Goal: Download file/media

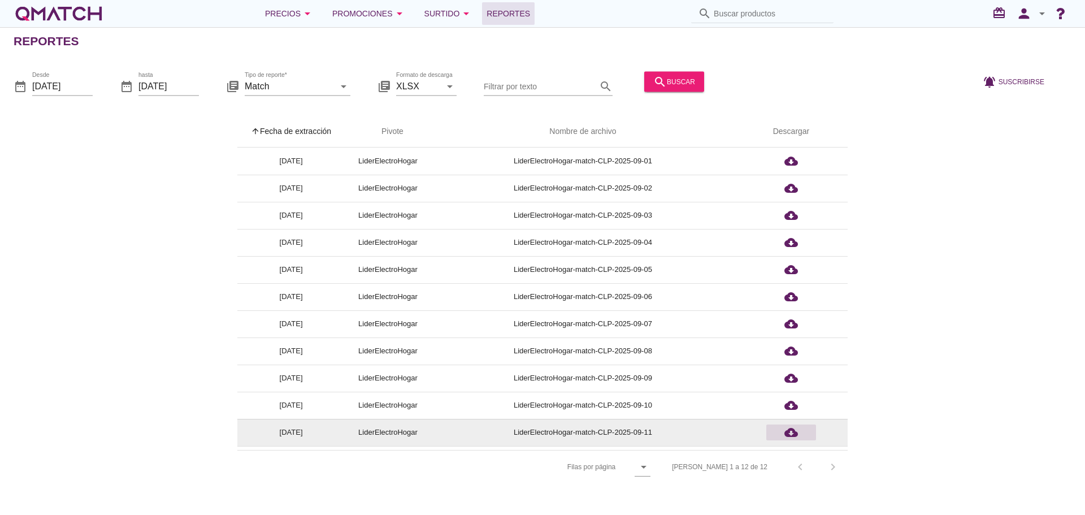
click at [797, 435] on icon "cloud_download" at bounding box center [792, 433] width 14 height 14
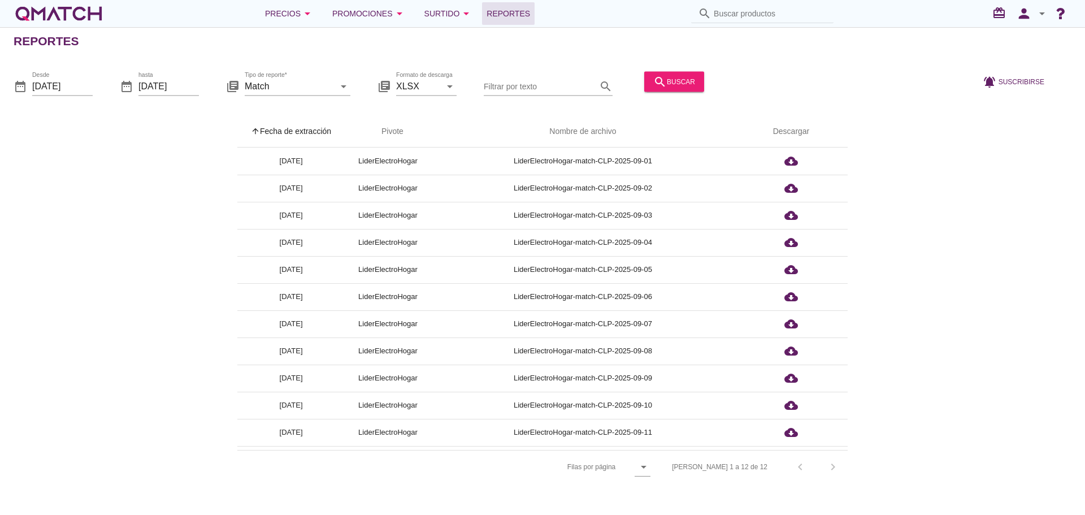
click at [998, 341] on div "arrow_upward Fecha de extracción arrow_upward Pivote Nombre de archivo Descarga…" at bounding box center [543, 299] width 1058 height 367
click at [1023, 11] on icon "person" at bounding box center [1024, 14] width 23 height 16
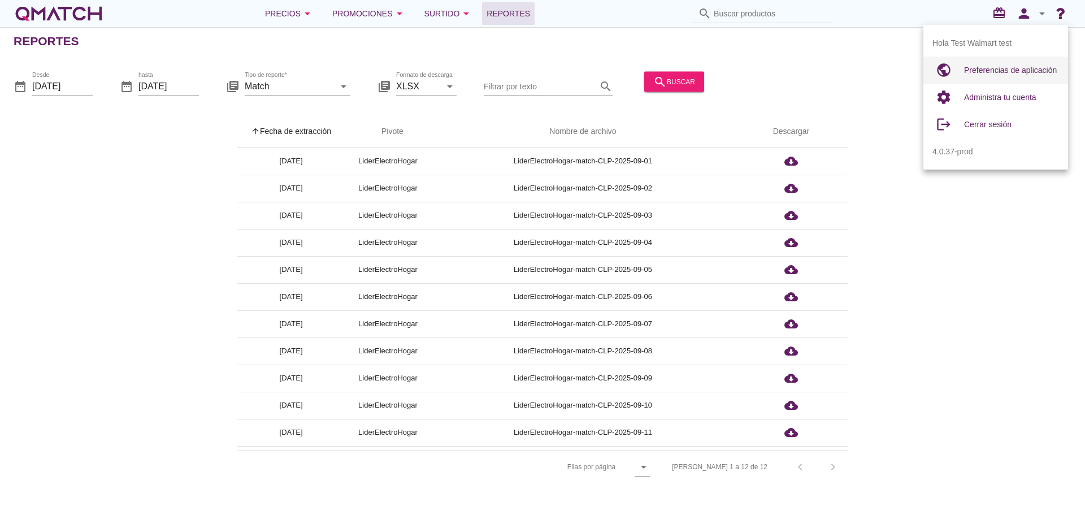
click at [1007, 69] on span "Preferencias de aplicación" at bounding box center [1010, 70] width 93 height 9
radio input "true"
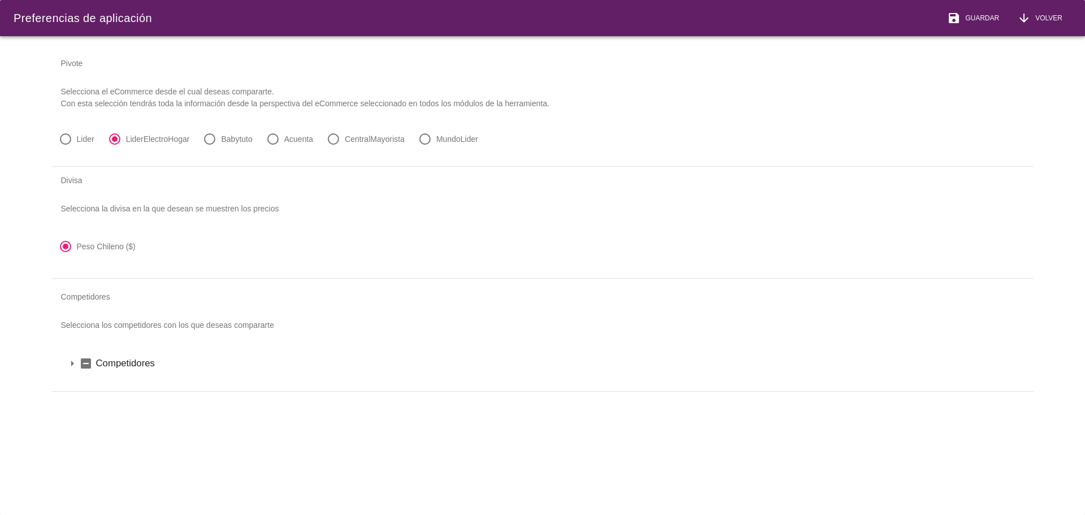
click at [78, 141] on label "Lider" at bounding box center [86, 138] width 18 height 11
radio input "true"
click at [982, 23] on span "Guardar" at bounding box center [980, 18] width 38 height 10
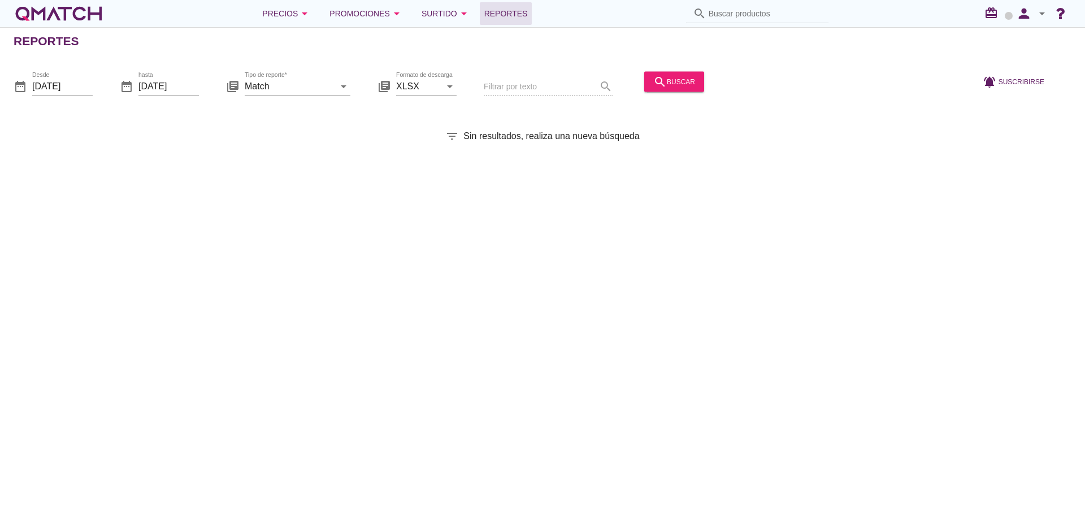
click at [666, 78] on div "Cambio disponibilidad de productos Por eCommerce Por marca Por día Por duración…" at bounding box center [542, 257] width 1085 height 515
click at [666, 78] on div "search buscar" at bounding box center [674, 82] width 42 height 14
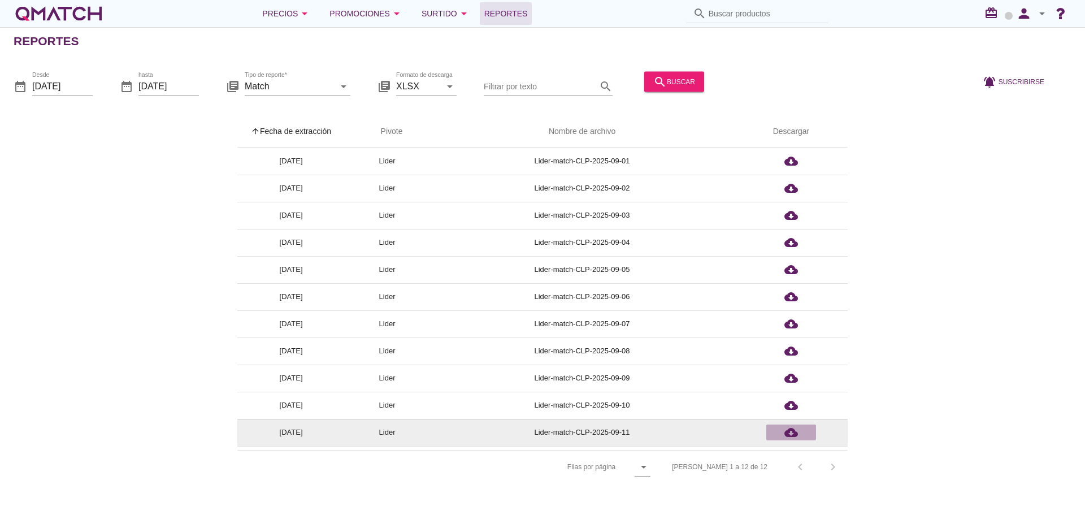
click at [793, 435] on icon "cloud_download" at bounding box center [792, 433] width 14 height 14
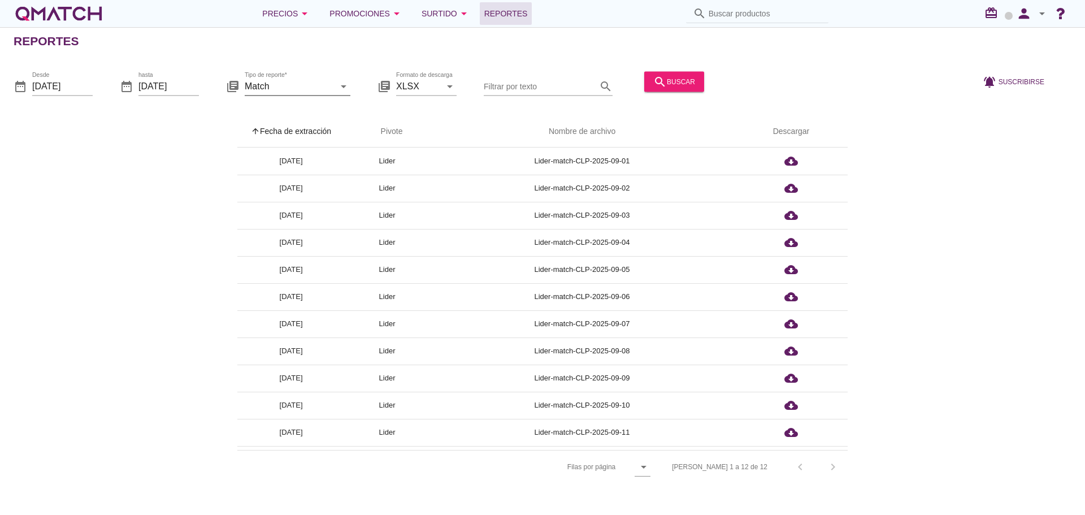
click at [340, 84] on icon "arrow_drop_down" at bounding box center [344, 86] width 14 height 14
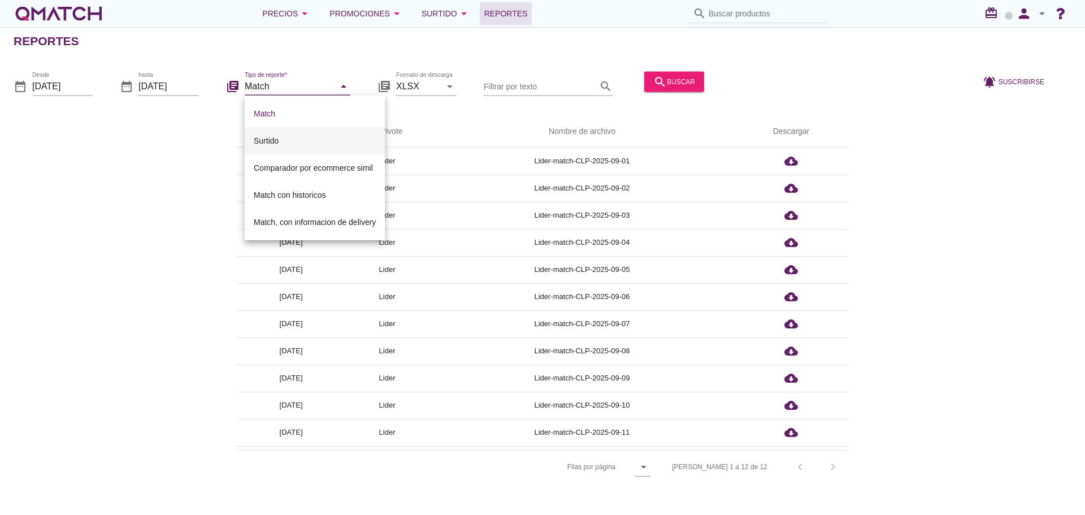
click at [269, 140] on div "Surtido" at bounding box center [315, 141] width 122 height 14
type input "Surtido"
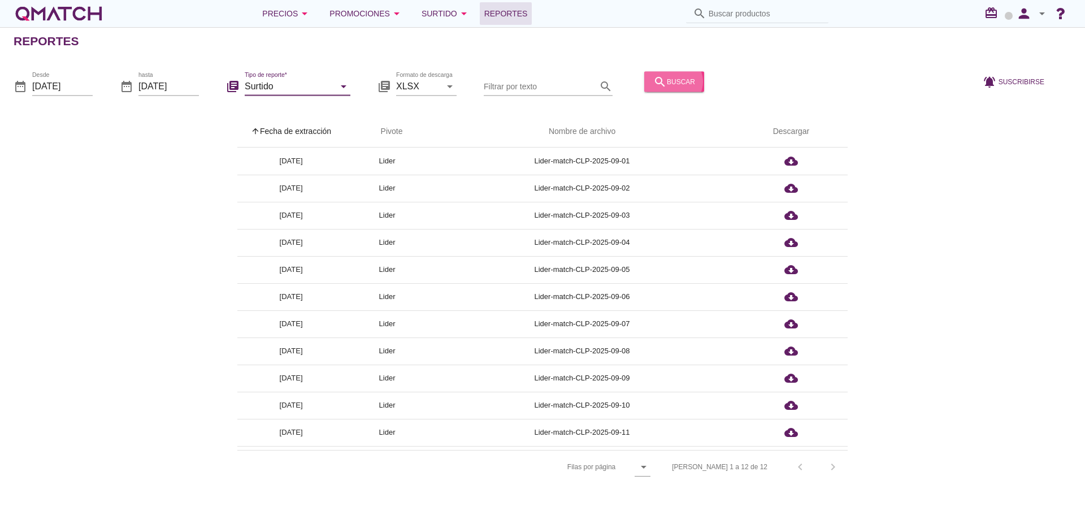
click at [670, 88] on div "search buscar" at bounding box center [674, 82] width 42 height 14
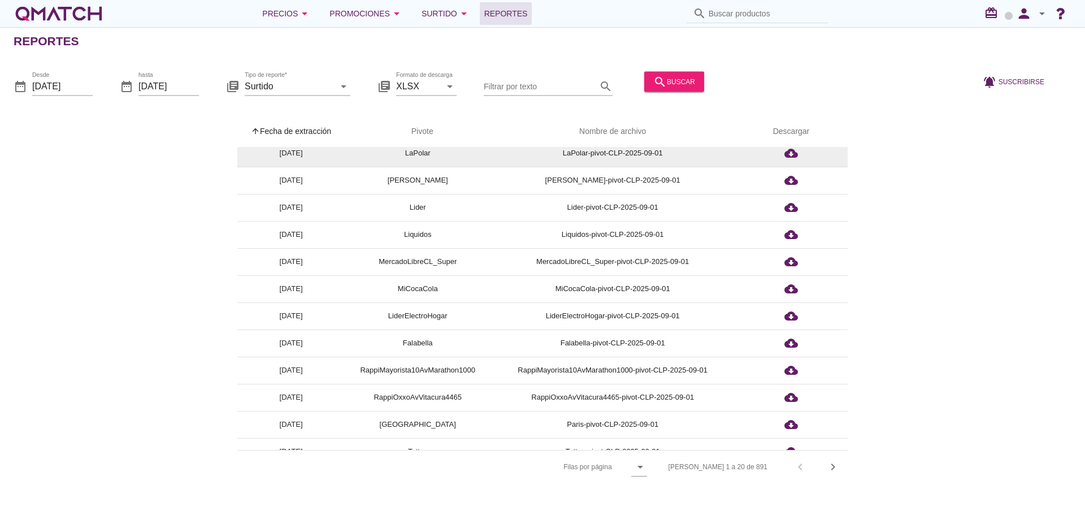
scroll to position [170, 0]
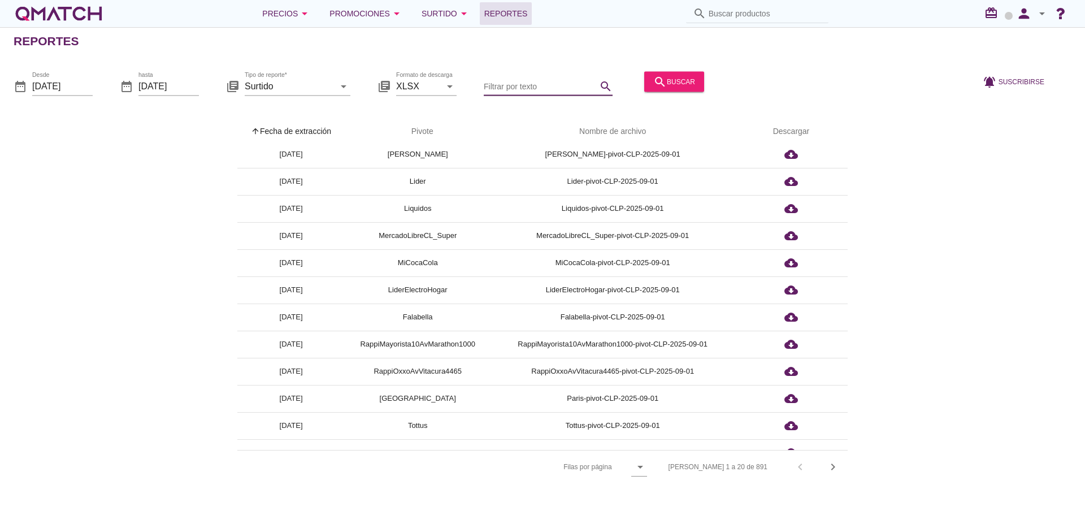
click at [544, 88] on input "Filtrar por texto" at bounding box center [540, 86] width 113 height 18
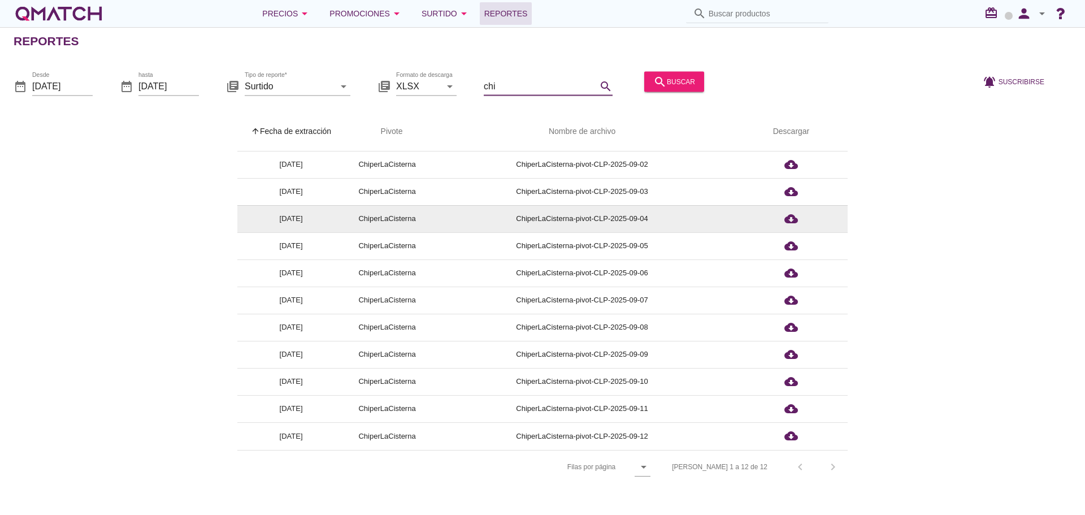
scroll to position [23, 0]
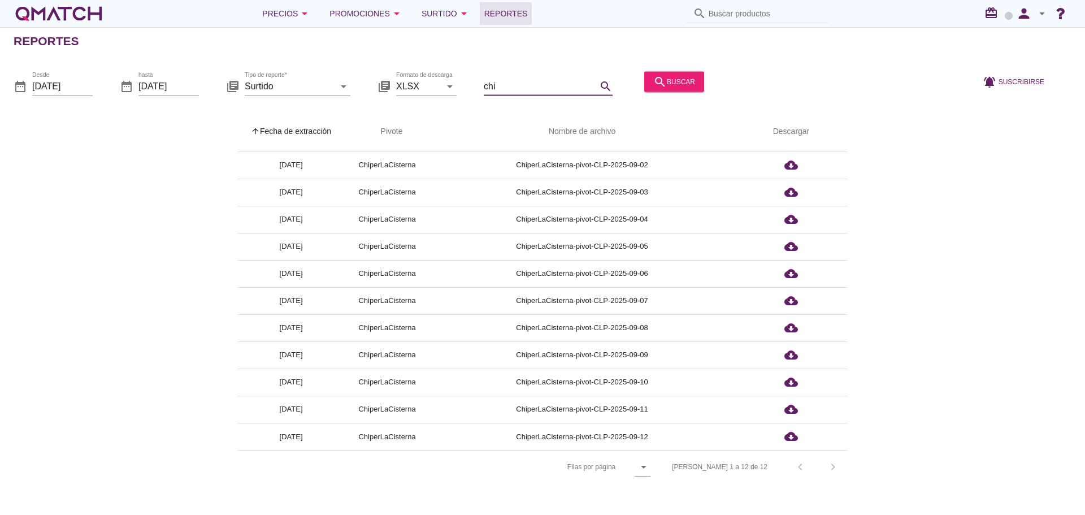
type input "chi"
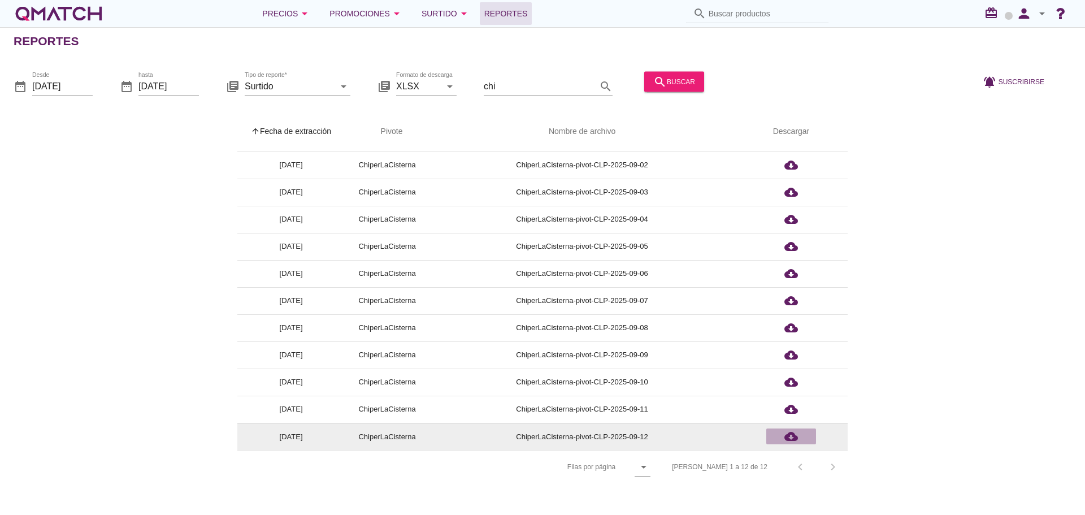
click at [796, 438] on icon "cloud_download" at bounding box center [792, 437] width 14 height 14
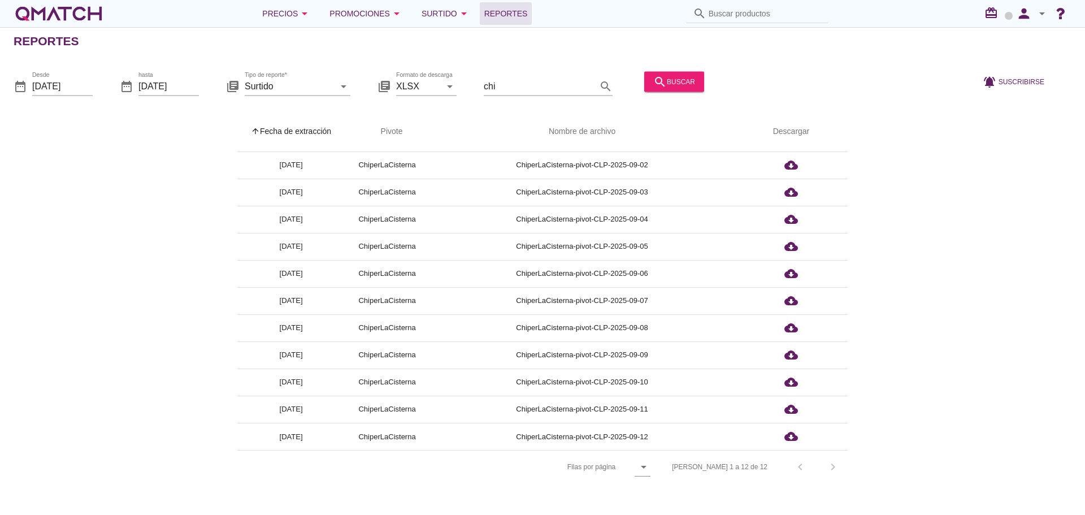
click at [889, 347] on div "arrow_upward Fecha de extracción arrow_upward Pivote Nombre de archivo Descarga…" at bounding box center [543, 299] width 1058 height 367
